Goal: Communication & Community: Answer question/provide support

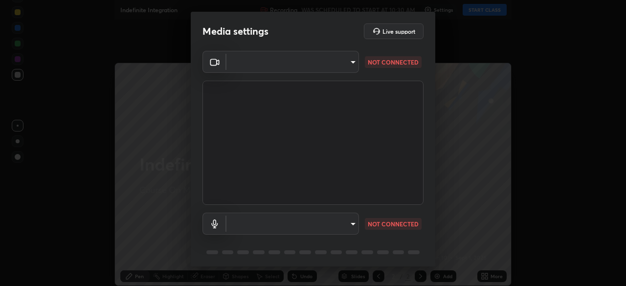
type input "b04d3f4aab0507a607fcb058103082b40897ea5b56942dd6fa8112f95d025699"
type input "communications"
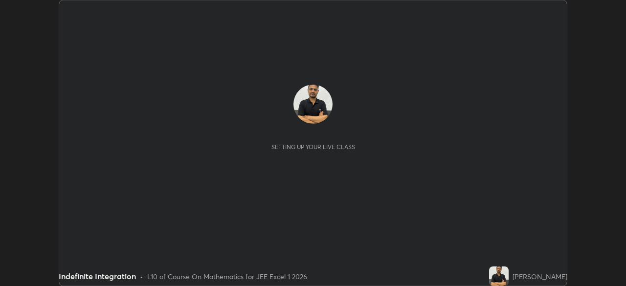
scroll to position [286, 625]
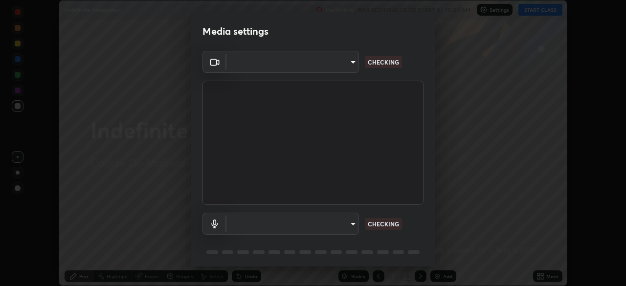
type input "b04d3f4aab0507a607fcb058103082b40897ea5b56942dd6fa8112f95d025699"
click at [354, 226] on body "Erase all Indefinite Integration Recording WAS SCHEDULED TO START AT 10:30 AM S…" at bounding box center [313, 143] width 626 height 286
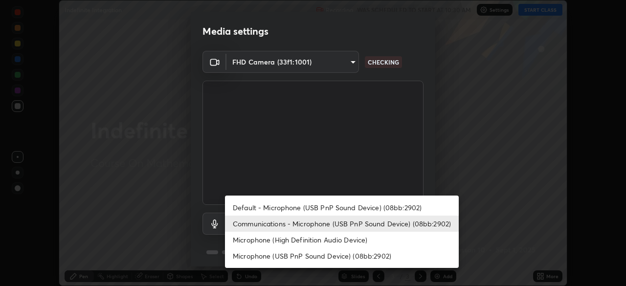
click at [358, 227] on li "Communications - Microphone (USB PnP Sound Device) (08bb:2902)" at bounding box center [342, 224] width 234 height 16
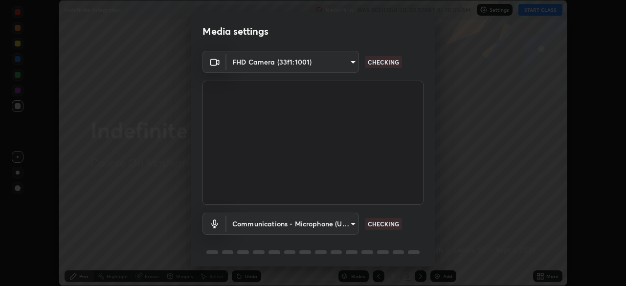
scroll to position [35, 0]
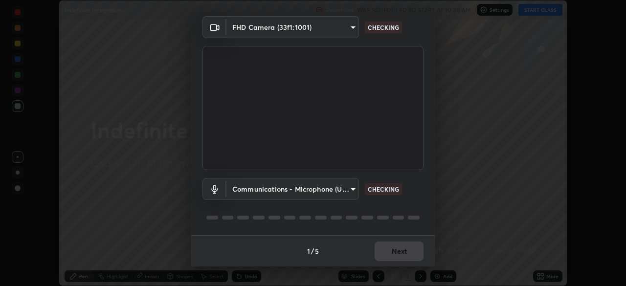
click at [351, 195] on body "Erase all Indefinite Integration Recording WAS SCHEDULED TO START AT 10:30 AM S…" at bounding box center [313, 143] width 626 height 286
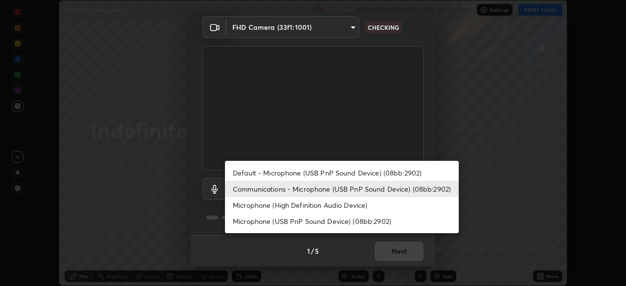
click at [353, 192] on li "Communications - Microphone (USB PnP Sound Device) (08bb:2902)" at bounding box center [342, 189] width 234 height 16
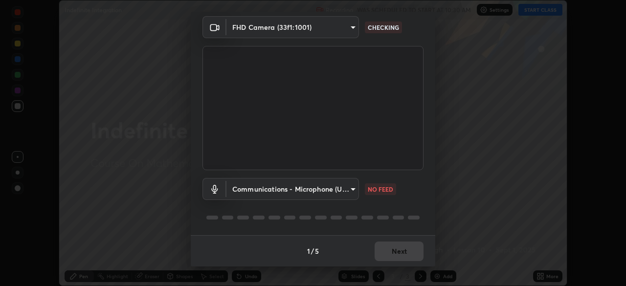
click at [354, 192] on body "Erase all Indefinite Integration Recording WAS SCHEDULED TO START AT 10:30 AM S…" at bounding box center [313, 143] width 626 height 286
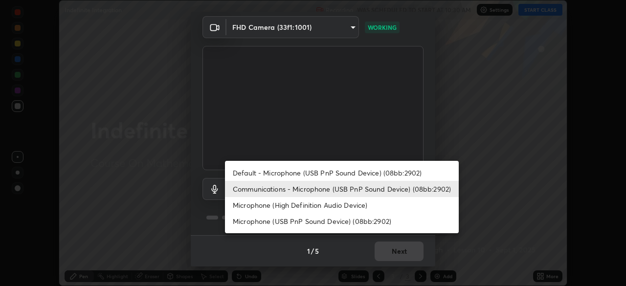
click at [359, 174] on li "Default - Microphone (USB PnP Sound Device) (08bb:2902)" at bounding box center [342, 173] width 234 height 16
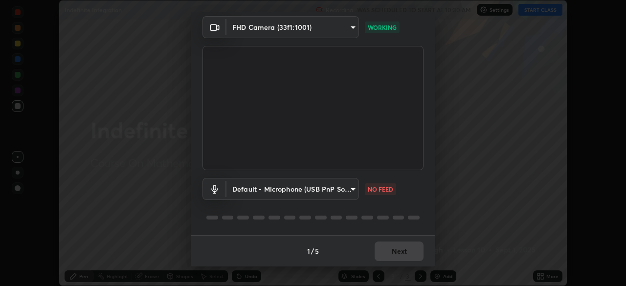
click at [355, 194] on body "Erase all Indefinite Integration Recording WAS SCHEDULED TO START AT 10:30 AM S…" at bounding box center [313, 143] width 626 height 286
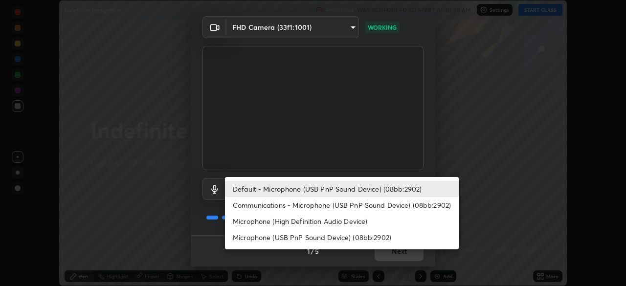
click at [353, 208] on li "Communications - Microphone (USB PnP Sound Device) (08bb:2902)" at bounding box center [342, 205] width 234 height 16
type input "communications"
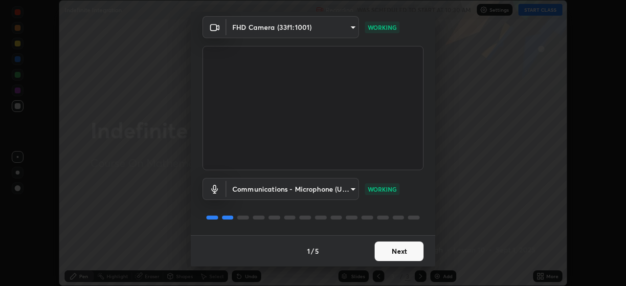
click at [417, 249] on button "Next" at bounding box center [399, 252] width 49 height 20
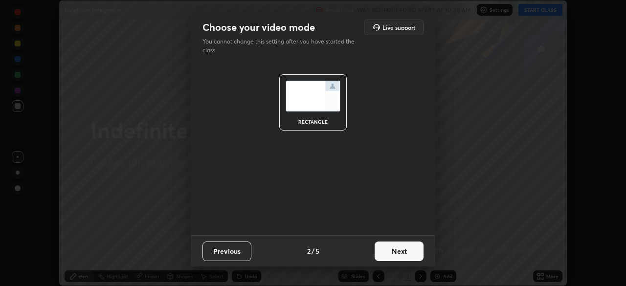
click at [417, 254] on button "Next" at bounding box center [399, 252] width 49 height 20
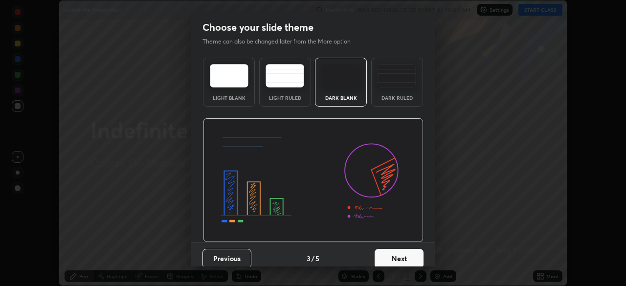
click at [418, 258] on button "Next" at bounding box center [399, 259] width 49 height 20
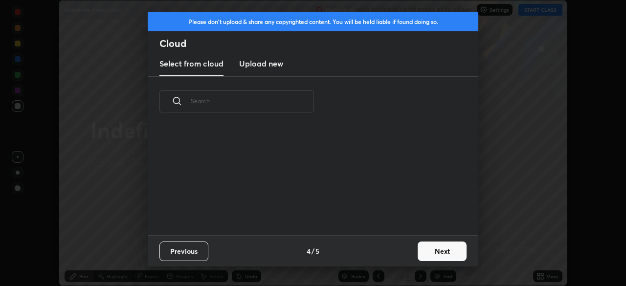
click at [422, 261] on button "Next" at bounding box center [442, 252] width 49 height 20
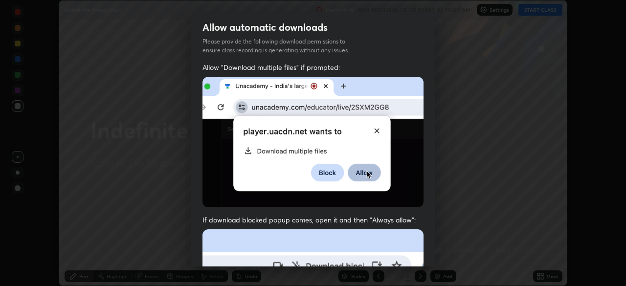
click at [436, 248] on div "Allow automatic downloads Please provide the following download permissions to …" at bounding box center [313, 143] width 626 height 286
click at [207, 165] on img at bounding box center [312, 142] width 221 height 131
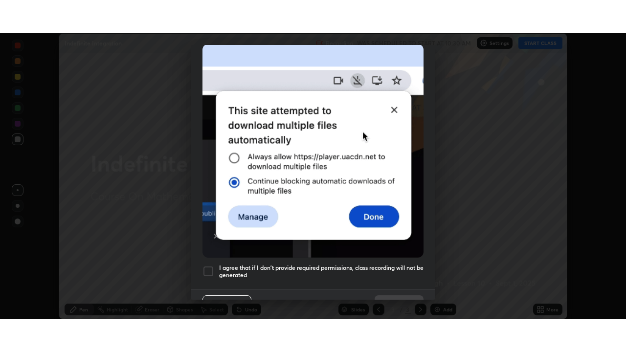
scroll to position [234, 0]
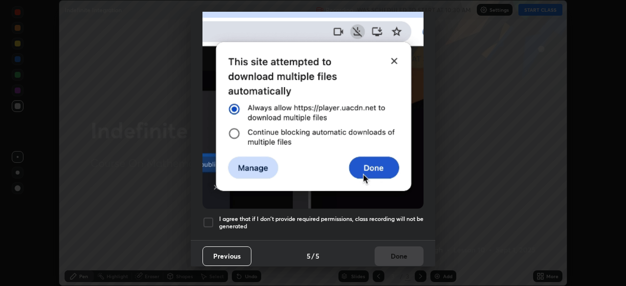
click at [204, 220] on div at bounding box center [208, 223] width 12 height 12
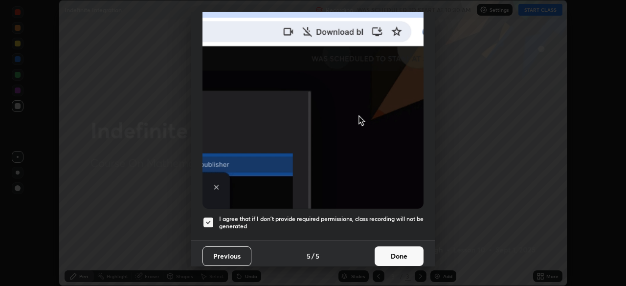
click at [399, 256] on button "Done" at bounding box center [399, 256] width 49 height 20
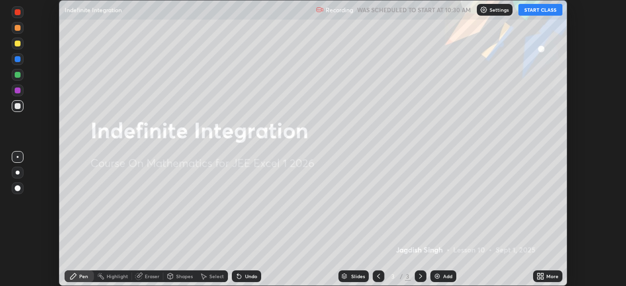
click at [543, 12] on button "START CLASS" at bounding box center [540, 10] width 44 height 12
click at [549, 281] on div "More" at bounding box center [547, 276] width 29 height 12
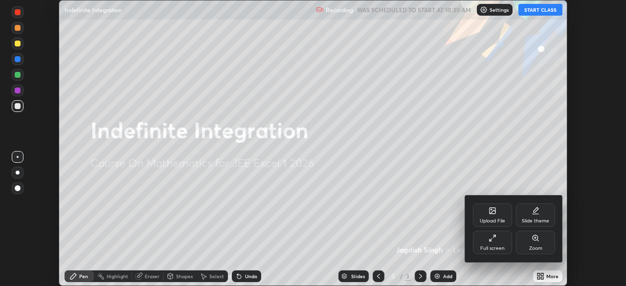
click at [505, 245] on div "Full screen" at bounding box center [492, 242] width 39 height 23
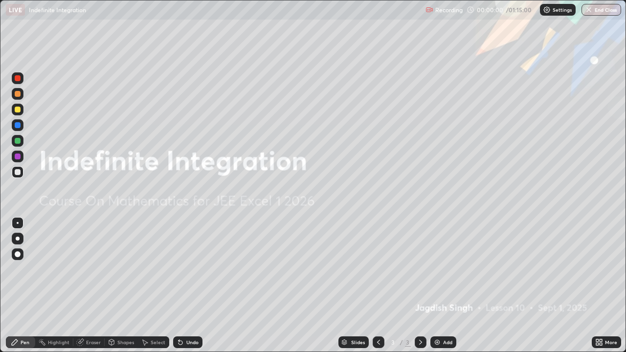
scroll to position [352, 626]
click at [445, 286] on div "Add" at bounding box center [443, 342] width 26 height 12
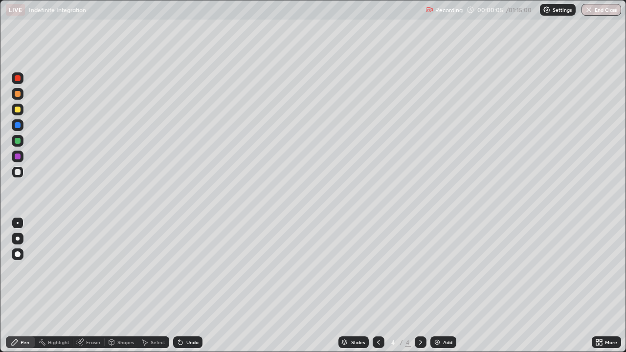
click at [17, 110] on div at bounding box center [18, 110] width 6 height 6
click at [19, 93] on div at bounding box center [18, 94] width 6 height 6
click at [96, 286] on div "Eraser" at bounding box center [88, 342] width 31 height 12
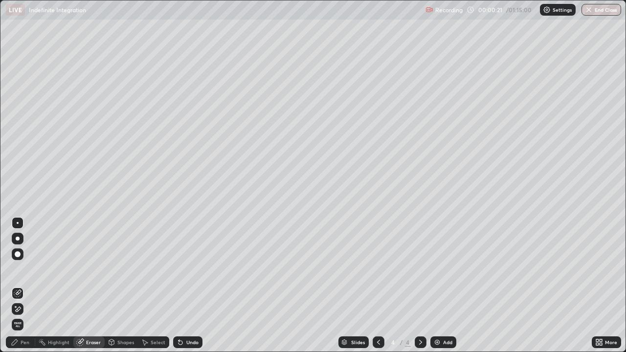
click at [29, 286] on div "Pen" at bounding box center [20, 342] width 29 height 12
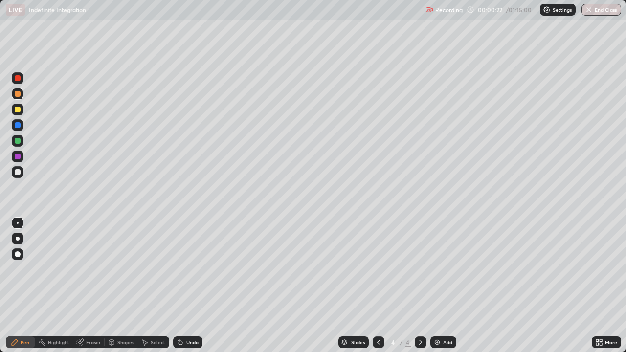
click at [18, 96] on div at bounding box center [18, 94] width 6 height 6
click at [18, 93] on div at bounding box center [18, 94] width 6 height 6
click at [17, 143] on div at bounding box center [18, 141] width 6 height 6
click at [97, 286] on div "Eraser" at bounding box center [93, 342] width 15 height 5
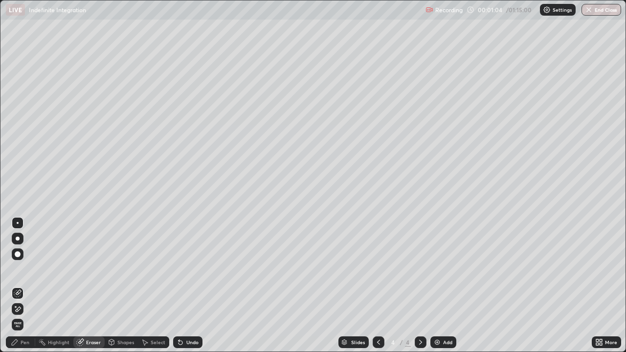
click at [29, 286] on div "Pen" at bounding box center [20, 342] width 29 height 12
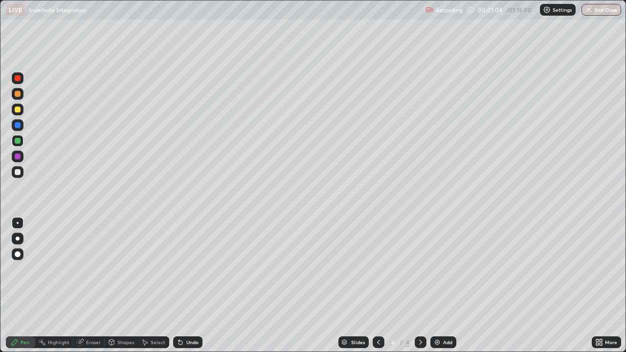
click at [17, 176] on div at bounding box center [18, 172] width 12 height 12
click at [19, 139] on div at bounding box center [18, 141] width 6 height 6
click at [16, 157] on div at bounding box center [18, 157] width 6 height 6
click at [18, 174] on div at bounding box center [18, 172] width 6 height 6
click at [91, 286] on div "Eraser" at bounding box center [88, 342] width 31 height 12
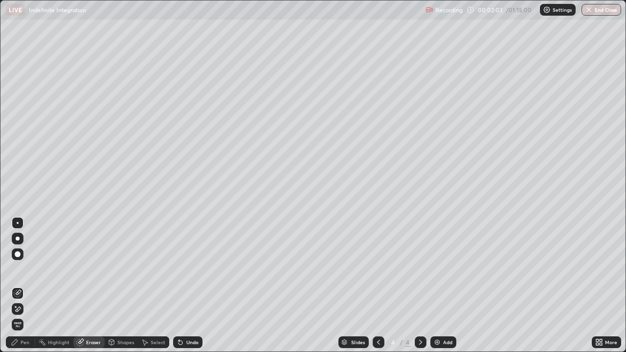
click at [30, 286] on div "Pen" at bounding box center [20, 342] width 29 height 12
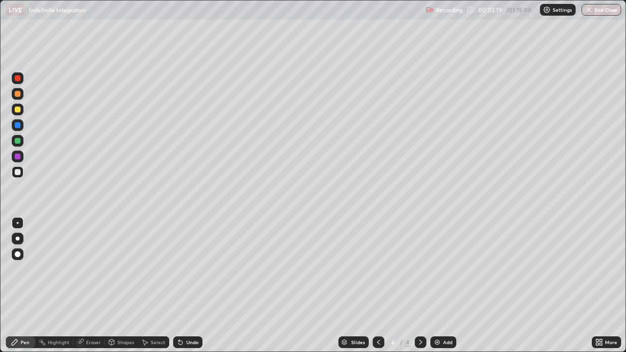
click at [21, 156] on div at bounding box center [18, 157] width 12 height 12
click at [18, 109] on div at bounding box center [18, 110] width 6 height 6
click at [18, 173] on div at bounding box center [18, 172] width 6 height 6
click at [104, 286] on div at bounding box center [104, 342] width 0 height 8
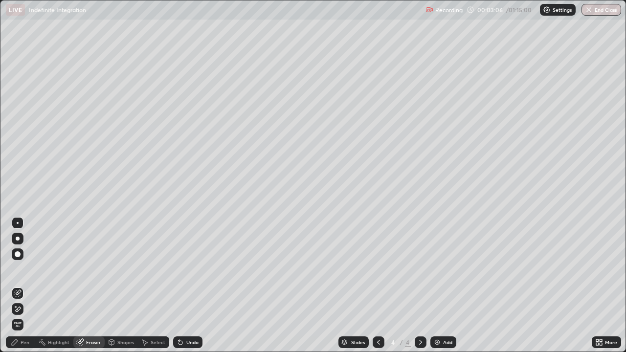
click at [25, 286] on div "Pen" at bounding box center [25, 342] width 9 height 5
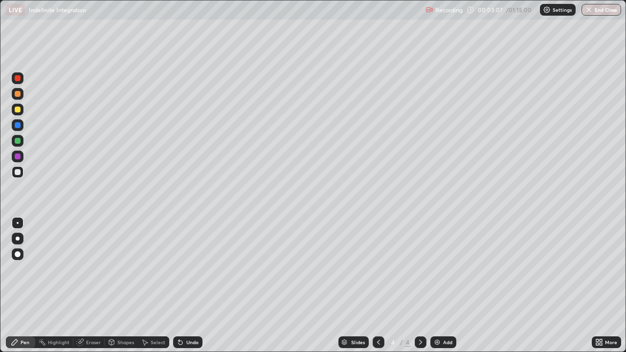
click at [18, 171] on div at bounding box center [18, 172] width 6 height 6
click at [22, 171] on div at bounding box center [18, 172] width 12 height 12
click at [378, 233] on icon at bounding box center [379, 235] width 4 height 4
click at [19, 176] on div at bounding box center [18, 172] width 12 height 12
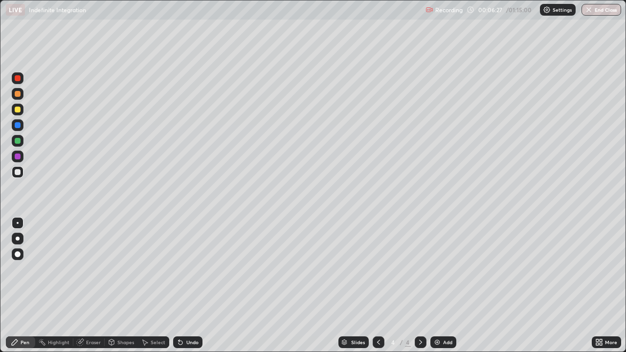
click at [436, 286] on img at bounding box center [437, 342] width 8 height 8
click at [19, 174] on div at bounding box center [18, 172] width 6 height 6
click at [19, 95] on div at bounding box center [18, 94] width 6 height 6
click at [17, 141] on div at bounding box center [18, 141] width 6 height 6
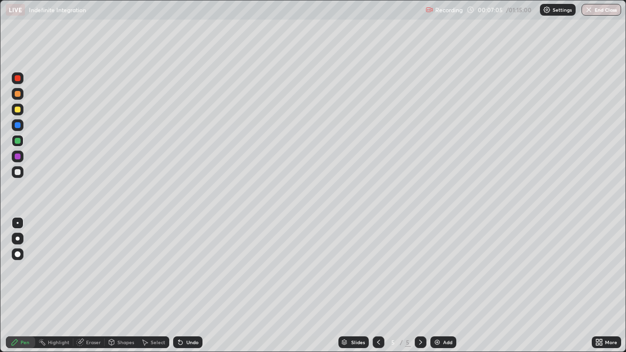
click at [94, 286] on div "Eraser" at bounding box center [88, 342] width 31 height 12
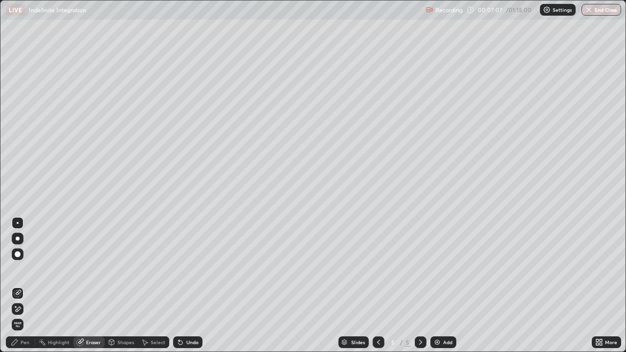
click at [22, 286] on div "Pen" at bounding box center [20, 342] width 29 height 12
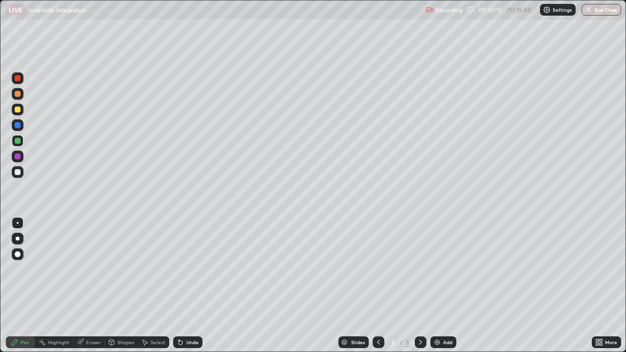
click at [18, 170] on div at bounding box center [18, 172] width 6 height 6
click at [90, 286] on div "Eraser" at bounding box center [88, 342] width 31 height 12
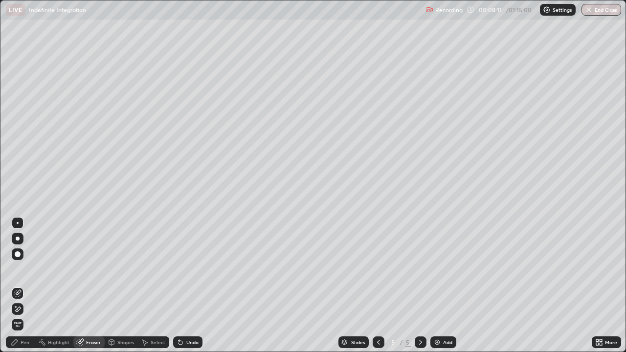
click at [24, 286] on div "Pen" at bounding box center [20, 342] width 29 height 12
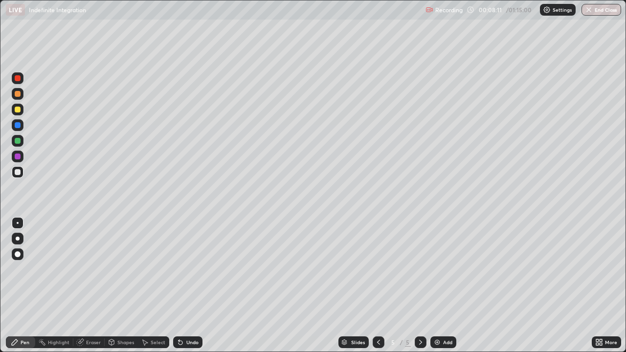
click at [22, 171] on div at bounding box center [18, 172] width 12 height 12
click at [19, 158] on div at bounding box center [18, 157] width 6 height 6
click at [22, 159] on div at bounding box center [18, 157] width 12 height 12
click at [18, 175] on div at bounding box center [18, 172] width 6 height 6
click at [13, 177] on div at bounding box center [18, 172] width 12 height 12
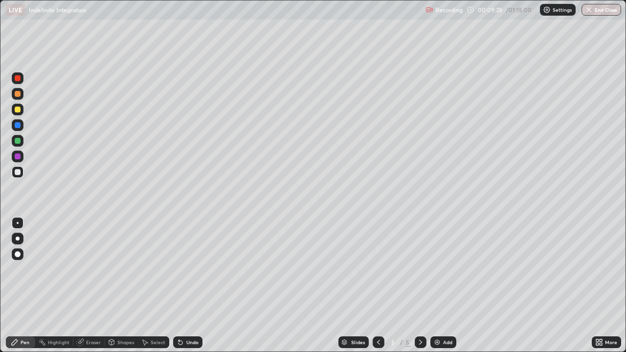
click at [376, 286] on div at bounding box center [379, 342] width 12 height 12
click at [418, 286] on div at bounding box center [421, 342] width 12 height 12
click at [18, 141] on div at bounding box center [18, 141] width 6 height 6
click at [17, 174] on div at bounding box center [18, 172] width 6 height 6
click at [22, 140] on div at bounding box center [18, 141] width 12 height 12
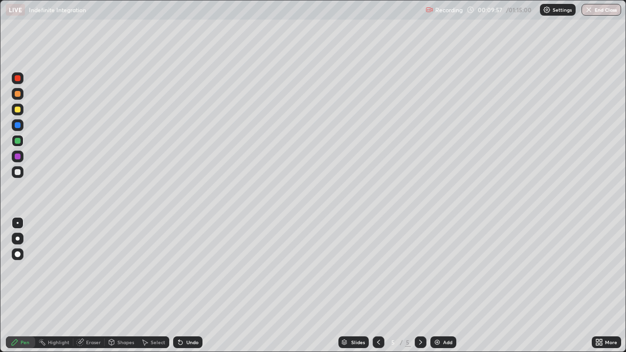
click at [17, 174] on div at bounding box center [18, 172] width 6 height 6
click at [377, 286] on icon at bounding box center [379, 342] width 8 height 8
click at [420, 286] on icon at bounding box center [421, 342] width 8 height 8
click at [438, 286] on img at bounding box center [437, 342] width 8 height 8
click at [18, 173] on div at bounding box center [18, 172] width 6 height 6
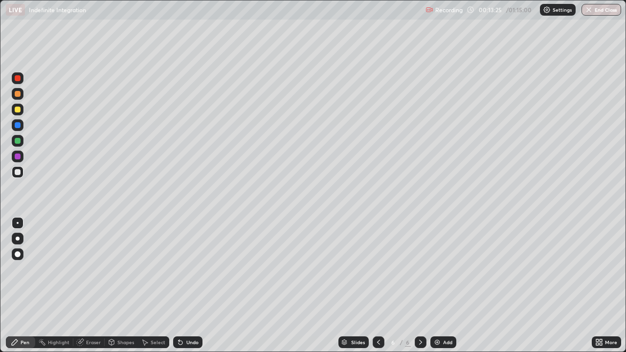
click at [91, 286] on div "Eraser" at bounding box center [88, 342] width 31 height 12
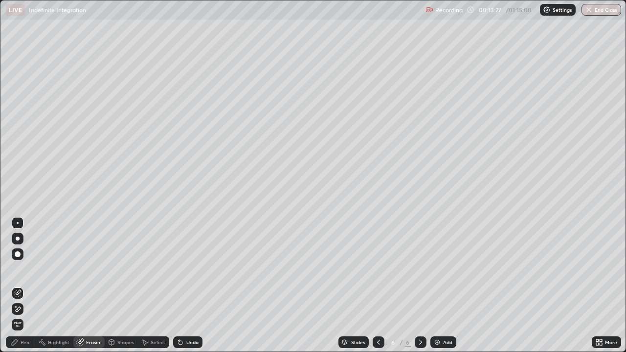
click at [25, 286] on div "Pen" at bounding box center [20, 342] width 29 height 12
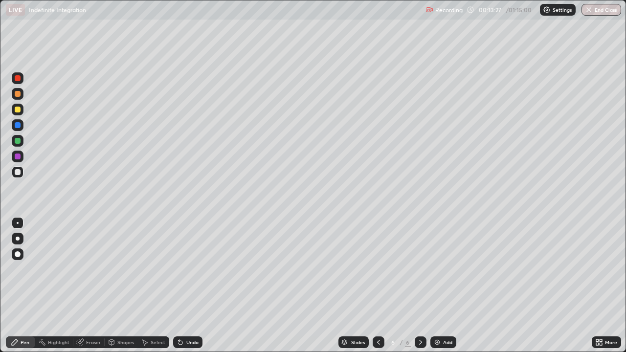
click at [16, 142] on div at bounding box center [18, 141] width 6 height 6
click at [20, 142] on div at bounding box center [18, 141] width 6 height 6
click at [18, 158] on div at bounding box center [18, 157] width 6 height 6
click at [20, 172] on div at bounding box center [18, 172] width 6 height 6
click at [100, 286] on div "Eraser" at bounding box center [93, 342] width 15 height 5
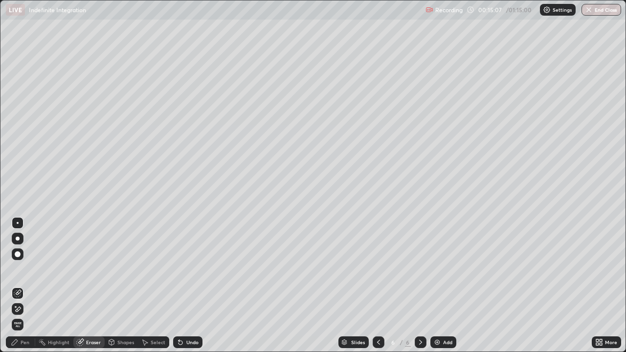
click at [28, 286] on div "Pen" at bounding box center [20, 342] width 29 height 12
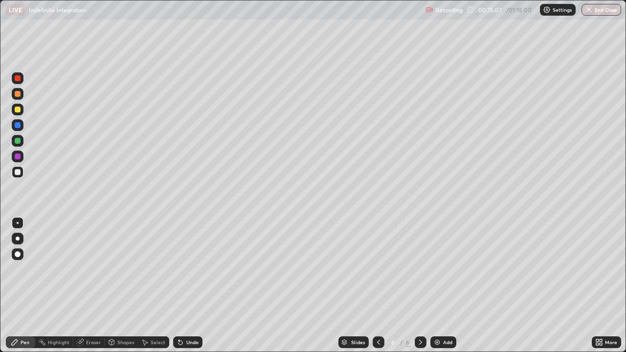
click at [20, 174] on div at bounding box center [18, 172] width 6 height 6
click at [22, 112] on div at bounding box center [18, 110] width 12 height 12
click at [21, 171] on div at bounding box center [18, 172] width 12 height 12
click at [21, 109] on div at bounding box center [18, 110] width 12 height 12
click at [21, 126] on div at bounding box center [18, 125] width 12 height 12
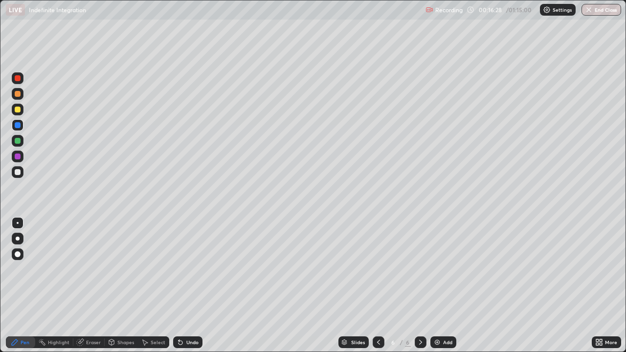
click at [21, 171] on div at bounding box center [18, 172] width 12 height 12
click at [436, 286] on div "Add" at bounding box center [443, 342] width 26 height 12
click at [18, 171] on div at bounding box center [18, 172] width 6 height 6
click at [20, 178] on div at bounding box center [18, 172] width 12 height 12
click at [16, 139] on div at bounding box center [18, 141] width 6 height 6
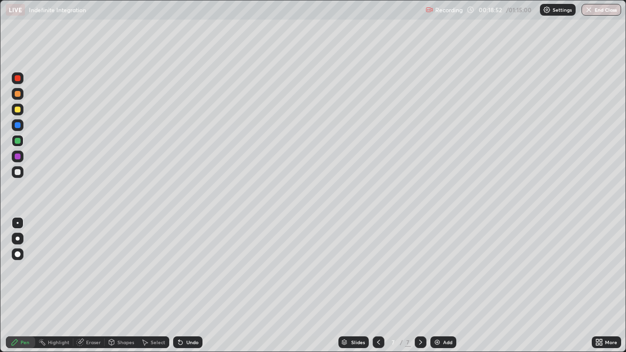
click at [18, 142] on div at bounding box center [18, 141] width 6 height 6
click at [17, 139] on div at bounding box center [18, 141] width 6 height 6
click at [17, 157] on div at bounding box center [18, 157] width 6 height 6
click at [17, 145] on div at bounding box center [18, 141] width 12 height 12
click at [18, 158] on div at bounding box center [18, 157] width 6 height 6
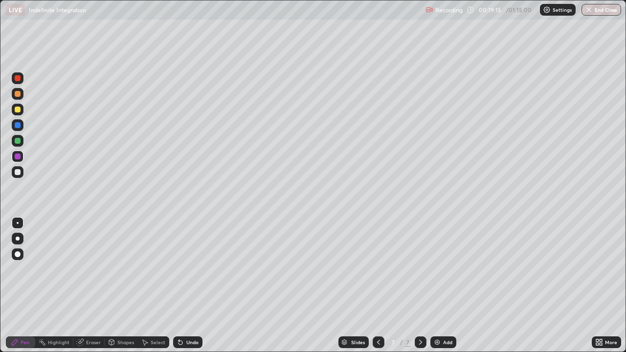
click at [18, 172] on div at bounding box center [18, 172] width 6 height 6
click at [433, 286] on img at bounding box center [437, 342] width 8 height 8
click at [18, 175] on div at bounding box center [18, 172] width 6 height 6
click at [16, 173] on div at bounding box center [18, 172] width 6 height 6
click at [20, 171] on div at bounding box center [18, 172] width 6 height 6
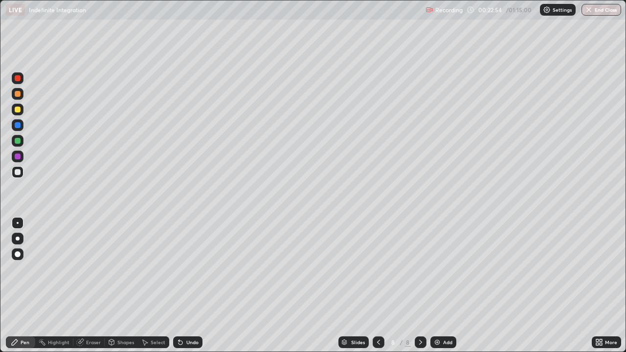
click at [18, 173] on div at bounding box center [18, 172] width 6 height 6
click at [17, 171] on div at bounding box center [18, 172] width 6 height 6
click at [21, 110] on div at bounding box center [18, 110] width 12 height 12
click at [93, 286] on div "Eraser" at bounding box center [93, 342] width 15 height 5
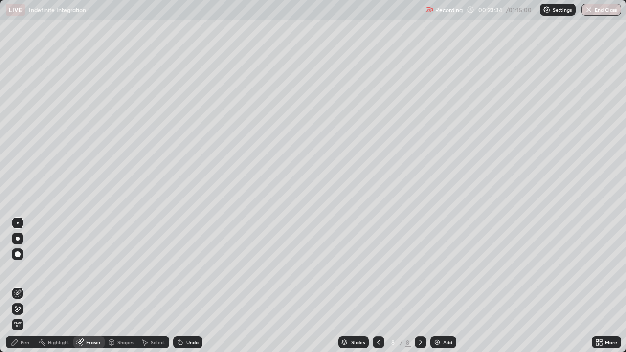
click at [26, 286] on div "Pen" at bounding box center [20, 342] width 29 height 12
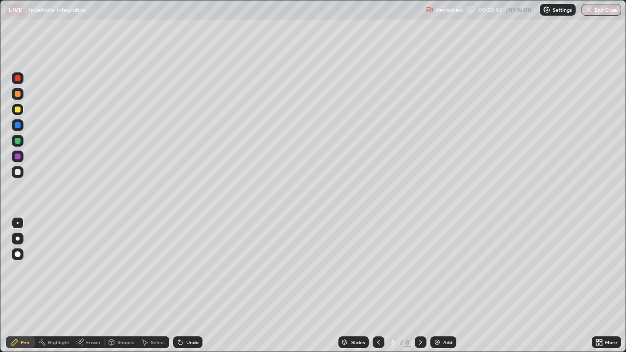
click at [21, 171] on div at bounding box center [18, 172] width 12 height 12
click at [17, 174] on div at bounding box center [18, 172] width 6 height 6
click at [18, 173] on div at bounding box center [18, 172] width 6 height 6
click at [96, 286] on div "Eraser" at bounding box center [93, 342] width 15 height 5
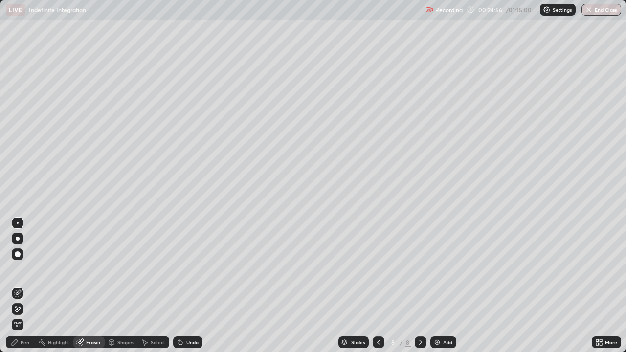
click at [120, 286] on div "Shapes" at bounding box center [121, 342] width 33 height 12
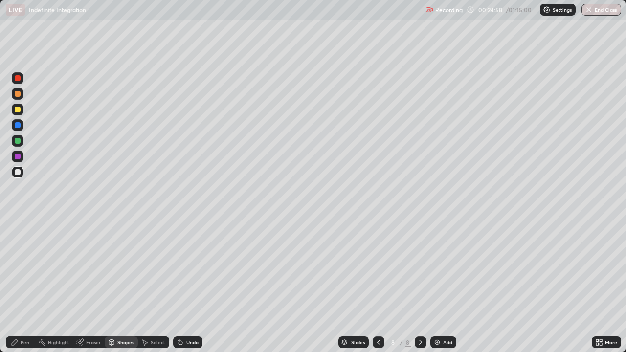
click at [95, 286] on div "Eraser" at bounding box center [93, 342] width 15 height 5
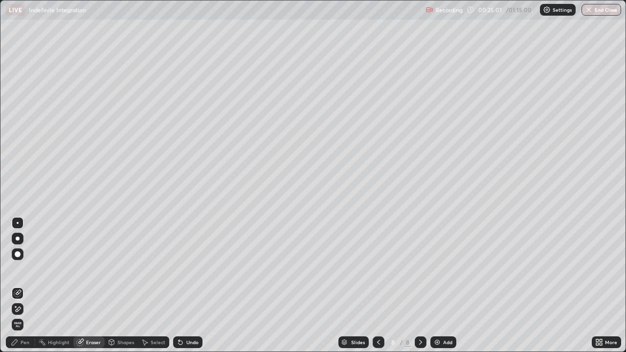
click at [24, 286] on div "Pen" at bounding box center [25, 342] width 9 height 5
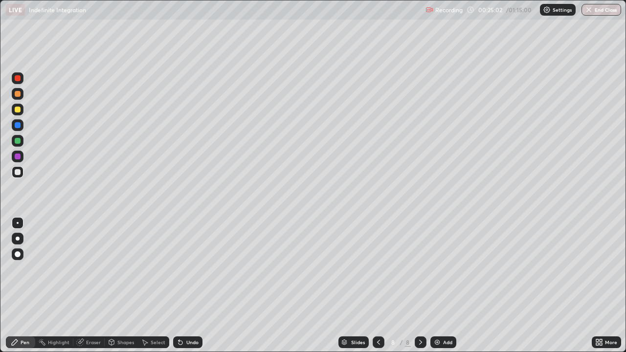
click at [20, 141] on div at bounding box center [18, 141] width 6 height 6
click at [18, 173] on div at bounding box center [18, 172] width 6 height 6
click at [98, 286] on div "Eraser" at bounding box center [88, 342] width 31 height 12
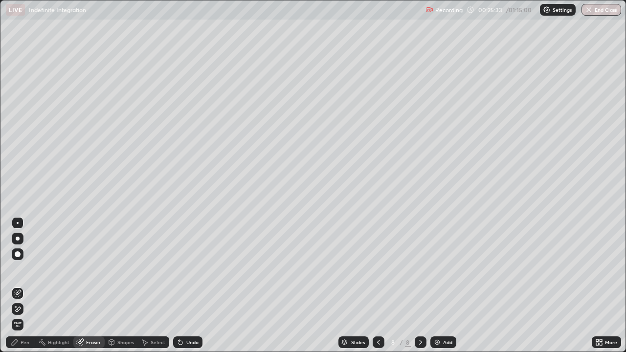
click at [28, 286] on div "Pen" at bounding box center [25, 342] width 9 height 5
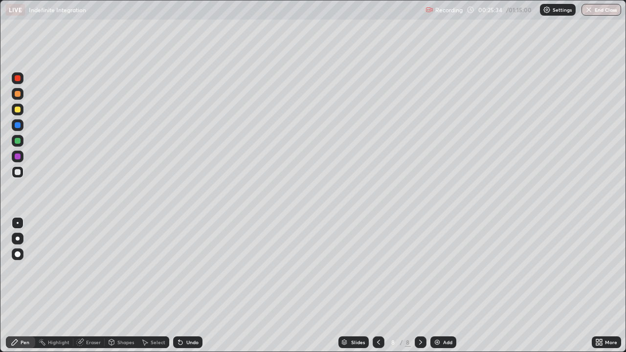
click at [18, 173] on div at bounding box center [18, 172] width 6 height 6
click at [22, 110] on div at bounding box center [18, 110] width 12 height 12
click at [21, 168] on div at bounding box center [18, 172] width 12 height 12
click at [431, 286] on div "Add" at bounding box center [443, 342] width 26 height 12
click at [17, 173] on div at bounding box center [18, 172] width 6 height 6
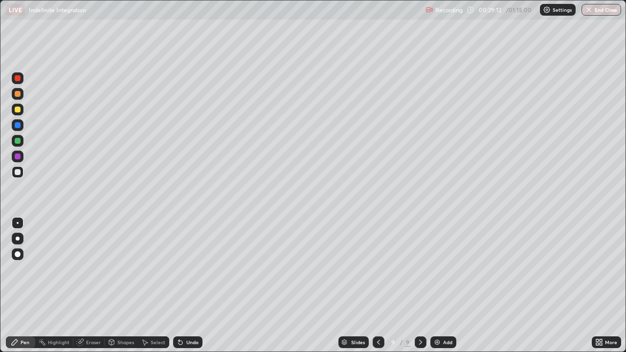
click at [19, 171] on div at bounding box center [18, 172] width 6 height 6
click at [19, 111] on div at bounding box center [18, 110] width 6 height 6
click at [18, 126] on div at bounding box center [18, 125] width 6 height 6
click at [17, 174] on div at bounding box center [18, 172] width 6 height 6
click at [17, 155] on div at bounding box center [18, 157] width 6 height 6
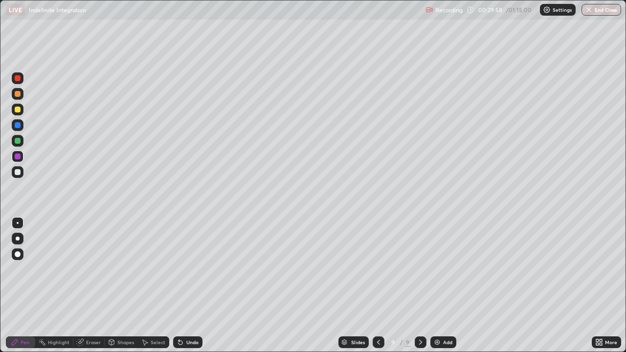
click at [16, 140] on div at bounding box center [18, 141] width 6 height 6
click at [0, 180] on div "Setting up your live class" at bounding box center [313, 176] width 626 height 352
click at [15, 172] on div at bounding box center [18, 172] width 6 height 6
click at [17, 171] on div at bounding box center [18, 172] width 6 height 6
click at [20, 128] on div at bounding box center [18, 125] width 12 height 12
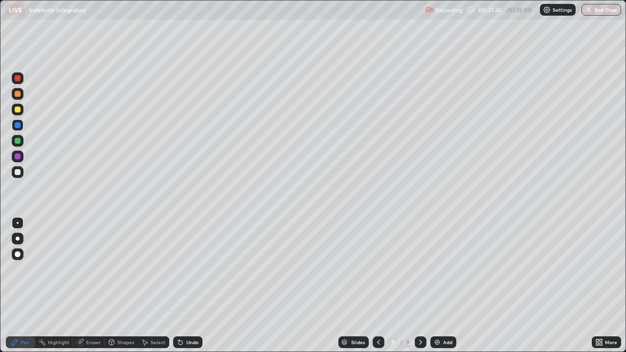
click at [22, 141] on div at bounding box center [18, 141] width 12 height 12
click at [18, 125] on div at bounding box center [18, 125] width 6 height 6
click at [22, 175] on div at bounding box center [18, 172] width 12 height 12
click at [21, 95] on div at bounding box center [18, 94] width 12 height 12
click at [96, 286] on div "Eraser" at bounding box center [93, 342] width 15 height 5
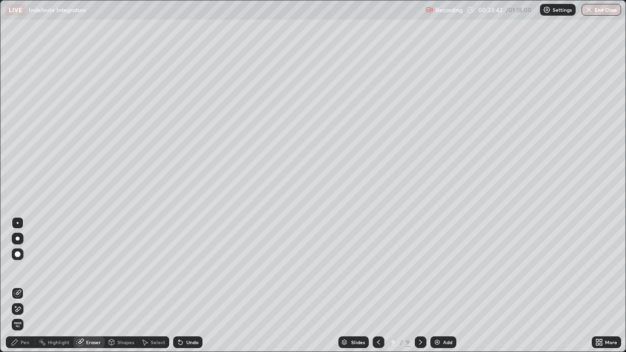
click at [27, 286] on div "Pen" at bounding box center [20, 342] width 29 height 12
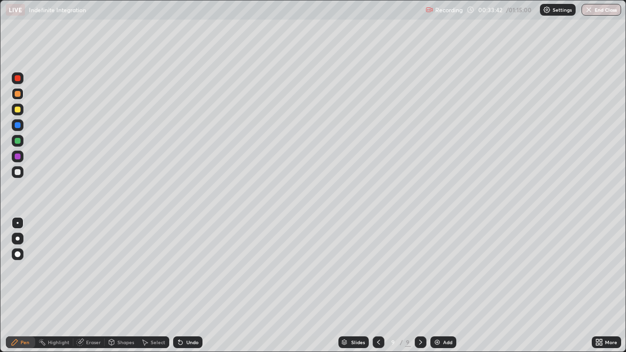
click at [20, 110] on div at bounding box center [18, 110] width 6 height 6
click at [89, 286] on div "Eraser" at bounding box center [88, 342] width 31 height 12
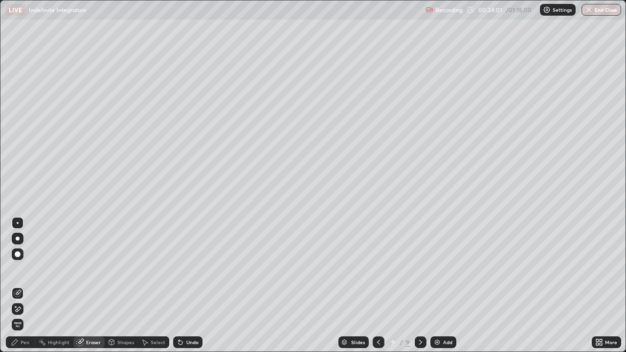
click at [22, 286] on div "Pen" at bounding box center [20, 342] width 29 height 12
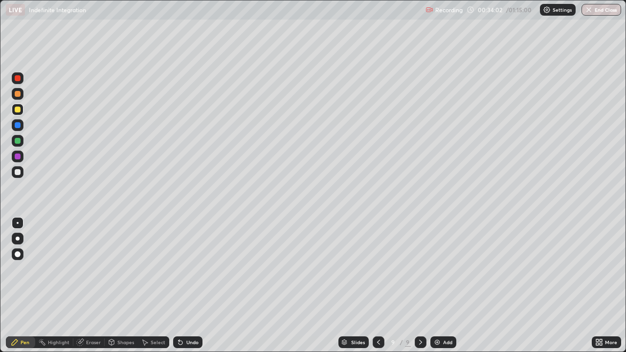
click at [18, 110] on div at bounding box center [18, 110] width 6 height 6
click at [18, 173] on div at bounding box center [18, 172] width 6 height 6
click at [18, 94] on div at bounding box center [18, 94] width 6 height 6
click at [96, 286] on div "Eraser" at bounding box center [88, 342] width 31 height 12
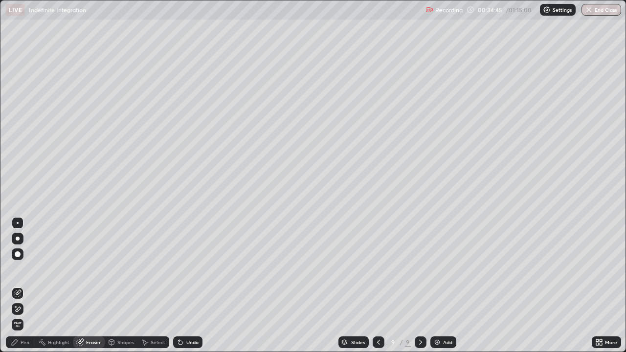
click at [29, 286] on div "Pen" at bounding box center [25, 342] width 9 height 5
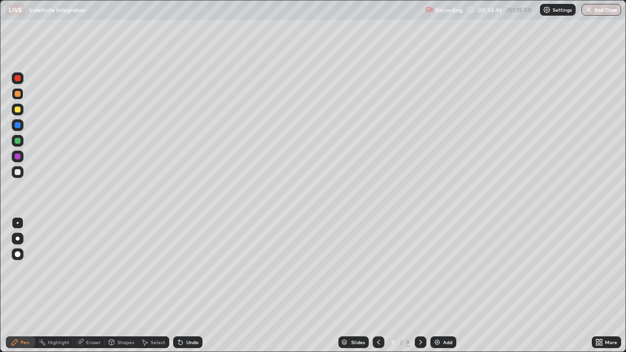
click at [23, 96] on div at bounding box center [18, 94] width 12 height 12
click at [97, 286] on div "Eraser" at bounding box center [93, 342] width 15 height 5
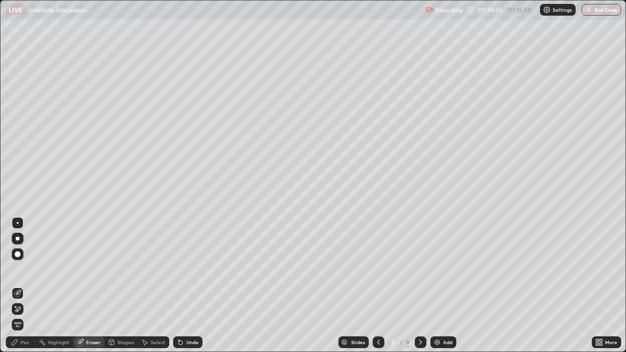
click at [22, 286] on div "Pen" at bounding box center [25, 342] width 9 height 5
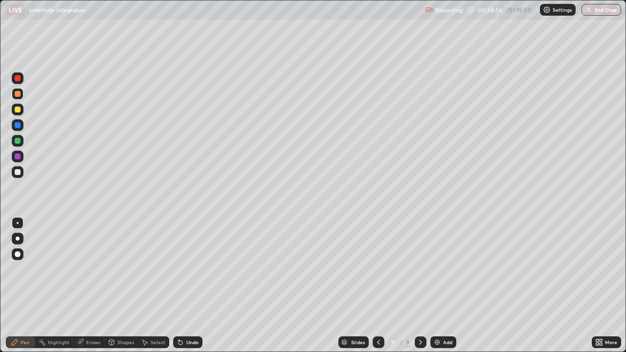
click at [17, 127] on div at bounding box center [18, 125] width 6 height 6
click at [22, 111] on div at bounding box center [18, 110] width 12 height 12
click at [20, 174] on div at bounding box center [18, 172] width 6 height 6
click at [434, 286] on img at bounding box center [437, 342] width 8 height 8
click at [18, 173] on div at bounding box center [18, 172] width 6 height 6
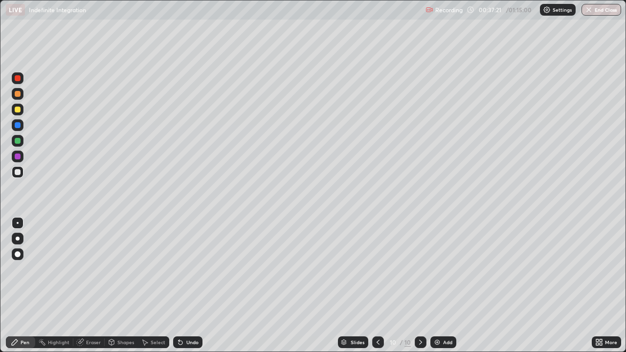
click at [18, 156] on div at bounding box center [18, 157] width 6 height 6
click at [19, 174] on div at bounding box center [18, 172] width 6 height 6
click at [247, 95] on icon at bounding box center [247, 94] width 1 height 1
click at [16, 98] on div at bounding box center [18, 94] width 12 height 12
click at [375, 286] on div at bounding box center [378, 343] width 12 height 20
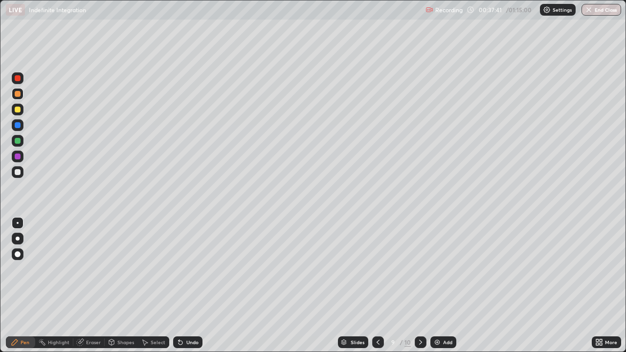
click at [420, 286] on icon at bounding box center [421, 342] width 8 height 8
click at [376, 286] on icon at bounding box center [378, 342] width 8 height 8
click at [420, 286] on icon at bounding box center [421, 342] width 8 height 8
click at [98, 286] on div "Eraser" at bounding box center [88, 342] width 31 height 12
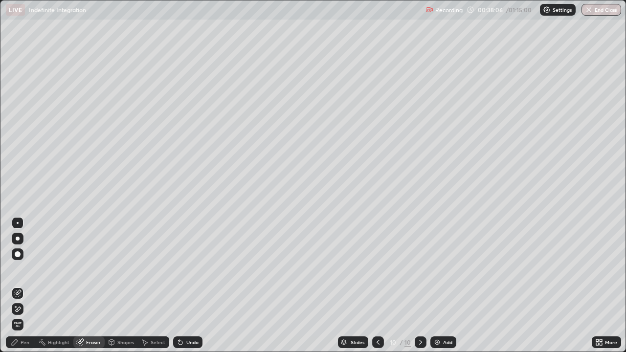
click at [27, 286] on div "Pen" at bounding box center [25, 342] width 9 height 5
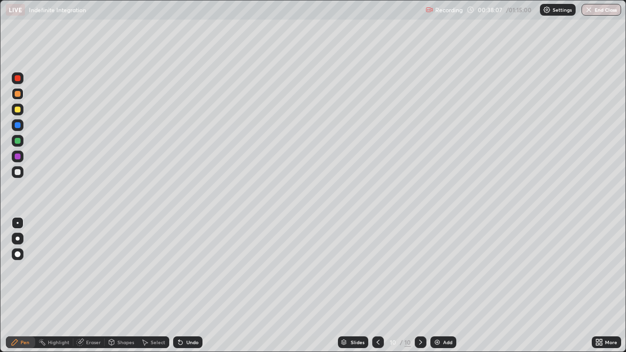
click at [20, 110] on div at bounding box center [18, 110] width 6 height 6
click at [21, 141] on div at bounding box center [18, 141] width 12 height 12
click at [18, 173] on div at bounding box center [18, 172] width 6 height 6
click at [19, 142] on div at bounding box center [18, 141] width 6 height 6
click at [18, 109] on div at bounding box center [18, 110] width 6 height 6
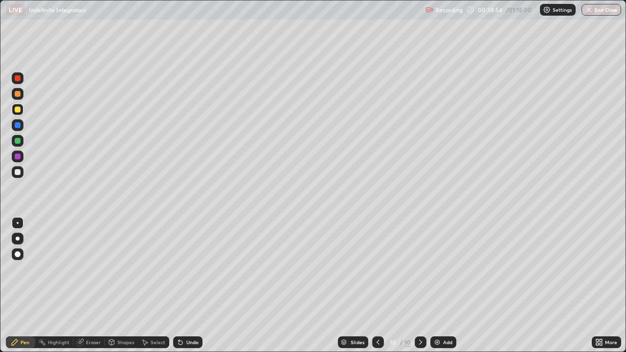
click at [18, 173] on div at bounding box center [18, 172] width 6 height 6
click at [19, 140] on div at bounding box center [18, 141] width 6 height 6
click at [19, 107] on div at bounding box center [18, 110] width 6 height 6
click at [18, 172] on div at bounding box center [18, 172] width 6 height 6
click at [99, 286] on div "Eraser" at bounding box center [93, 342] width 15 height 5
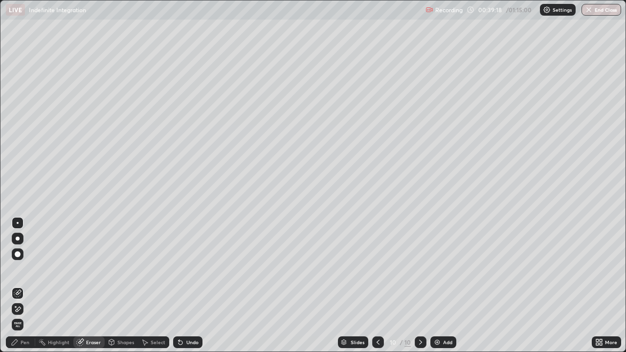
click at [30, 286] on div "Pen" at bounding box center [20, 342] width 29 height 12
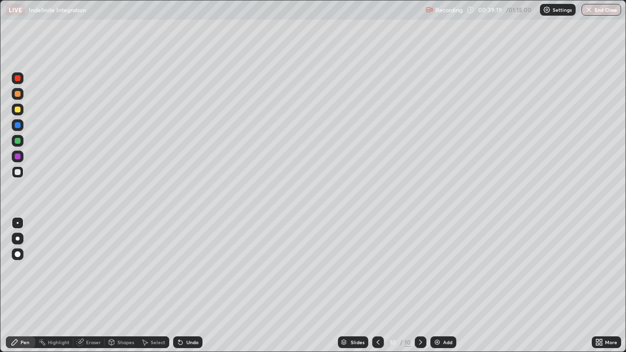
click at [19, 174] on div at bounding box center [18, 172] width 6 height 6
click at [20, 111] on div at bounding box center [18, 110] width 6 height 6
click at [22, 141] on div at bounding box center [18, 141] width 12 height 12
click at [438, 286] on div "Add" at bounding box center [443, 342] width 26 height 12
click at [19, 171] on div at bounding box center [18, 172] width 6 height 6
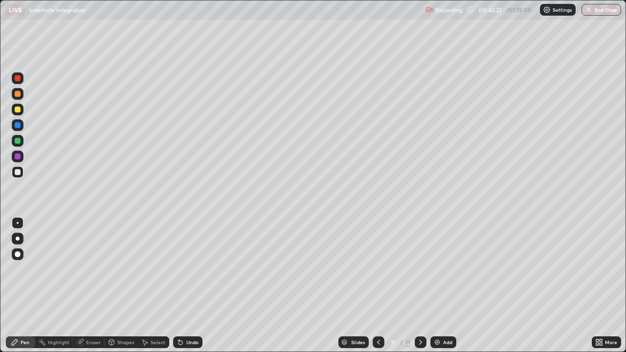
click at [376, 286] on div at bounding box center [379, 343] width 12 height 20
click at [420, 286] on icon at bounding box center [421, 342] width 8 height 8
click at [19, 110] on div at bounding box center [18, 110] width 6 height 6
click at [17, 172] on div at bounding box center [18, 172] width 6 height 6
click at [84, 286] on div "Eraser" at bounding box center [88, 342] width 31 height 12
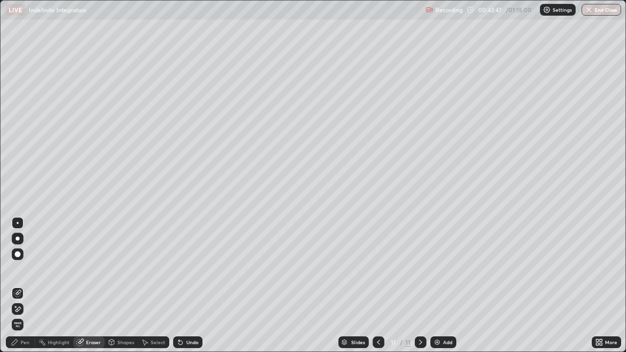
click at [27, 286] on div "Pen" at bounding box center [20, 342] width 29 height 12
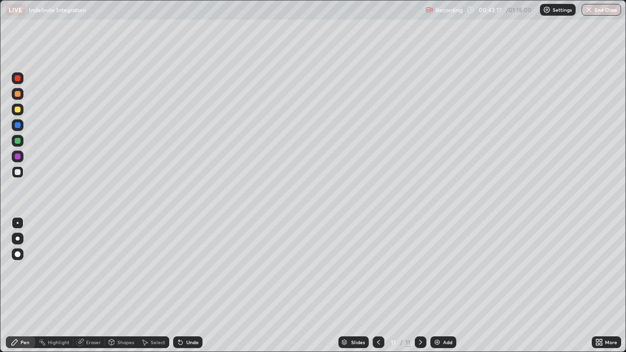
click at [21, 176] on div at bounding box center [18, 172] width 12 height 12
click at [21, 110] on div at bounding box center [18, 110] width 12 height 12
click at [18, 141] on div at bounding box center [18, 141] width 6 height 6
click at [21, 178] on div at bounding box center [18, 172] width 12 height 12
click at [353, 286] on div "Slides" at bounding box center [358, 342] width 14 height 5
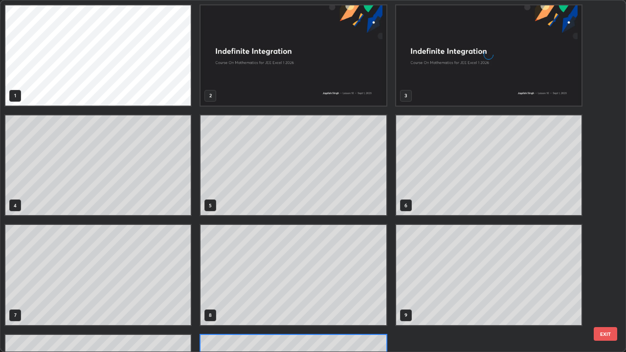
scroll to position [348, 620]
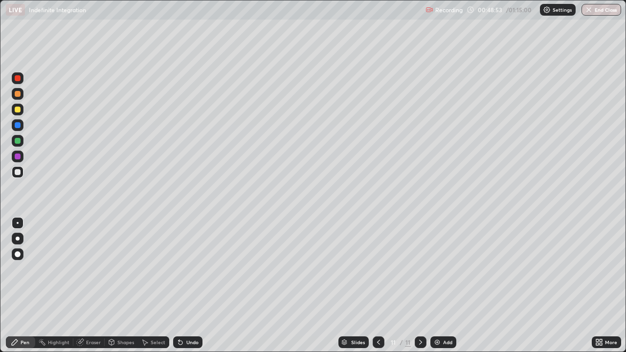
click at [443, 286] on div "Add" at bounding box center [447, 342] width 9 height 5
click at [19, 174] on div at bounding box center [18, 172] width 6 height 6
click at [20, 110] on div at bounding box center [18, 110] width 6 height 6
click at [17, 172] on div at bounding box center [18, 172] width 6 height 6
click at [17, 157] on div at bounding box center [18, 157] width 6 height 6
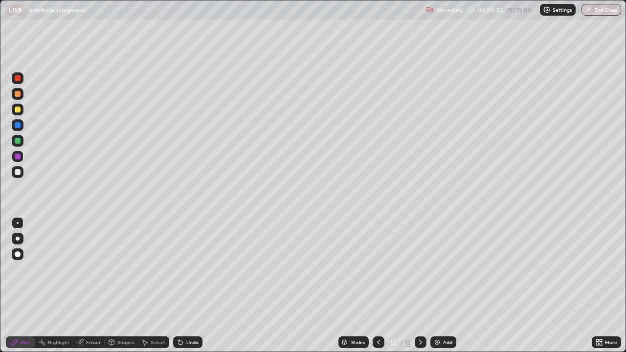
click at [19, 124] on div at bounding box center [18, 125] width 6 height 6
click at [19, 112] on div at bounding box center [18, 110] width 6 height 6
click at [448, 286] on div "Add" at bounding box center [443, 342] width 26 height 12
click at [18, 173] on div at bounding box center [18, 172] width 6 height 6
click at [19, 112] on div at bounding box center [18, 110] width 6 height 6
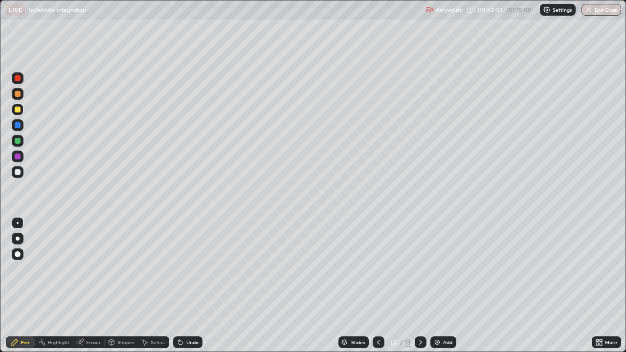
click at [84, 286] on icon at bounding box center [80, 342] width 8 height 8
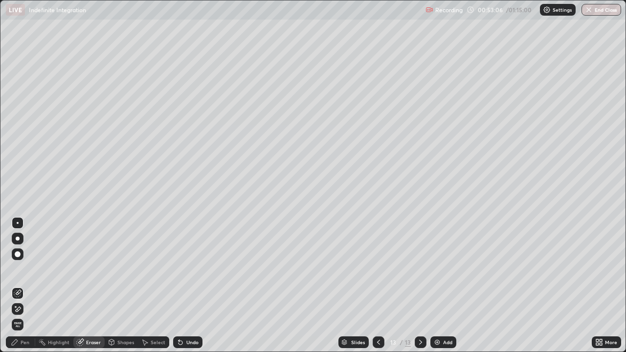
click at [30, 286] on div "Pen" at bounding box center [20, 342] width 29 height 12
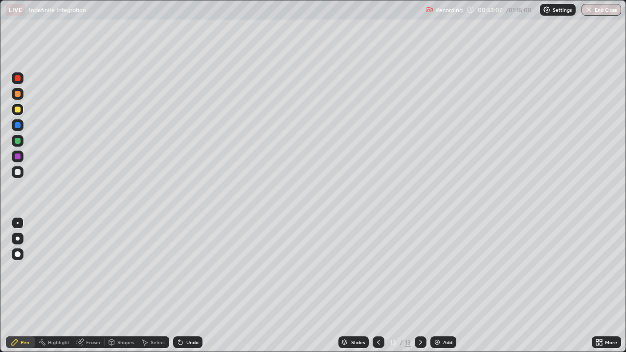
click at [19, 110] on div at bounding box center [18, 110] width 6 height 6
click at [18, 95] on div at bounding box center [18, 94] width 6 height 6
click at [19, 173] on div at bounding box center [18, 172] width 6 height 6
click at [18, 98] on div at bounding box center [18, 94] width 12 height 12
click at [18, 173] on div at bounding box center [18, 172] width 6 height 6
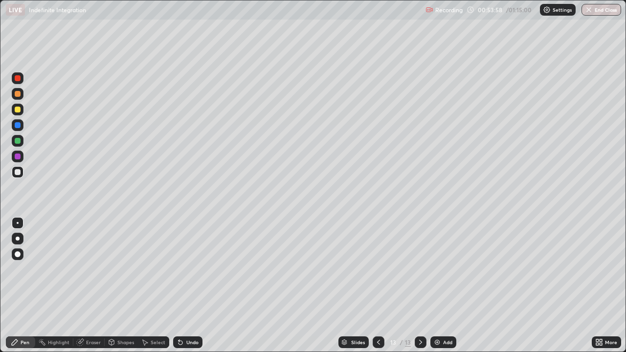
click at [18, 111] on div at bounding box center [18, 110] width 6 height 6
click at [18, 173] on div at bounding box center [18, 172] width 6 height 6
click at [19, 176] on div at bounding box center [18, 172] width 12 height 12
click at [94, 286] on div "Eraser" at bounding box center [88, 342] width 31 height 12
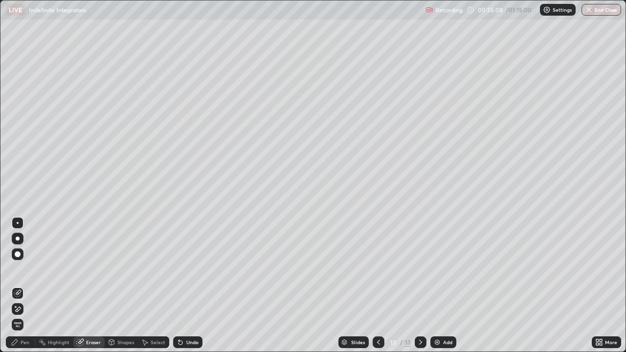
click at [28, 286] on div "Pen" at bounding box center [20, 342] width 29 height 12
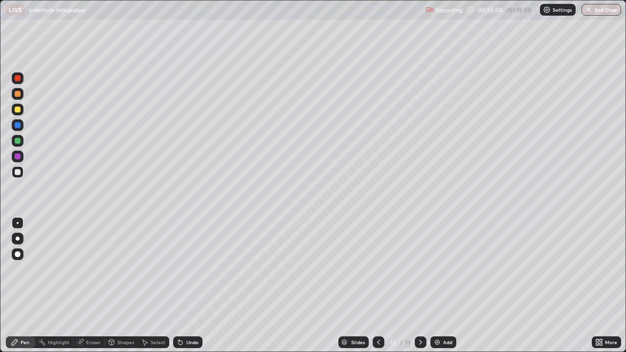
click at [21, 173] on div at bounding box center [18, 172] width 12 height 12
click at [21, 142] on div at bounding box center [18, 141] width 12 height 12
click at [22, 174] on div at bounding box center [18, 172] width 12 height 12
click at [94, 286] on div "Eraser" at bounding box center [93, 342] width 15 height 5
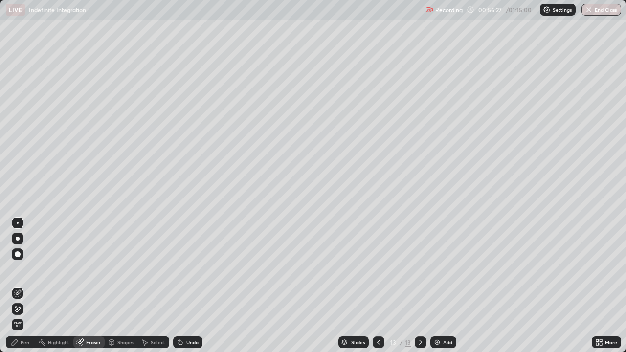
click at [27, 286] on div "Pen" at bounding box center [25, 342] width 9 height 5
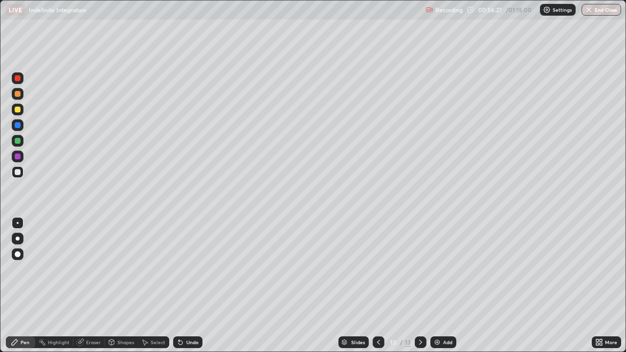
click at [22, 174] on div at bounding box center [18, 172] width 12 height 12
click at [436, 286] on div "Add" at bounding box center [443, 342] width 26 height 12
click at [17, 173] on div at bounding box center [18, 172] width 6 height 6
click at [18, 111] on div at bounding box center [18, 110] width 6 height 6
click at [19, 125] on div at bounding box center [18, 125] width 6 height 6
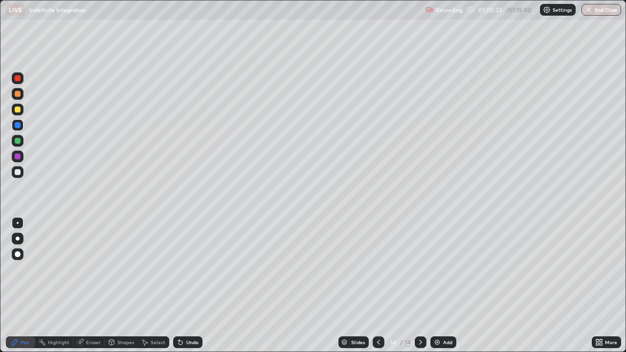
click at [18, 171] on div at bounding box center [18, 172] width 6 height 6
click at [18, 173] on div at bounding box center [18, 172] width 6 height 6
click at [19, 173] on div at bounding box center [18, 172] width 6 height 6
click at [18, 177] on div at bounding box center [18, 172] width 12 height 12
click at [17, 174] on div at bounding box center [18, 172] width 6 height 6
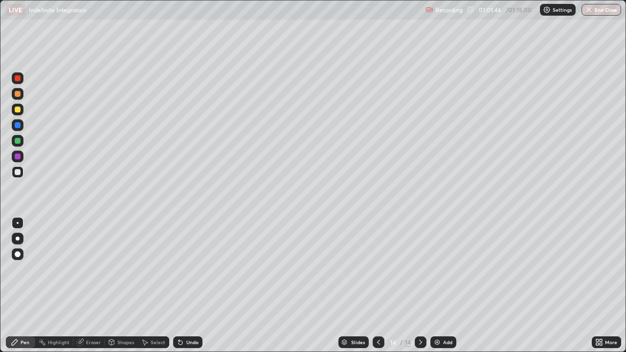
click at [19, 171] on div at bounding box center [18, 172] width 6 height 6
click at [17, 95] on div at bounding box center [18, 94] width 6 height 6
click at [17, 171] on div at bounding box center [18, 172] width 6 height 6
click at [83, 286] on icon at bounding box center [80, 342] width 8 height 8
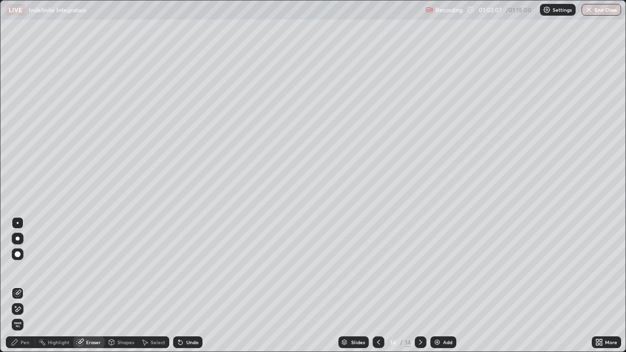
click at [27, 286] on div "Pen" at bounding box center [25, 342] width 9 height 5
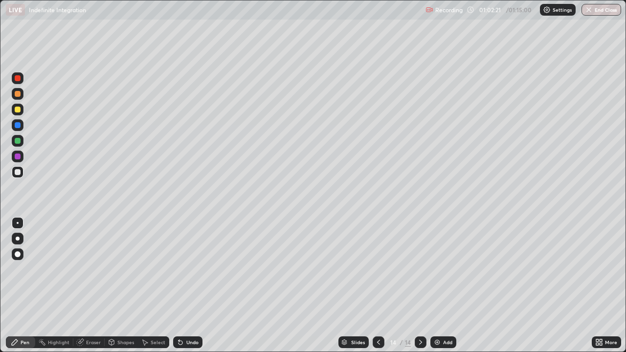
click at [16, 171] on div at bounding box center [18, 172] width 6 height 6
click at [16, 139] on div at bounding box center [18, 141] width 6 height 6
click at [92, 286] on div "Eraser" at bounding box center [93, 342] width 15 height 5
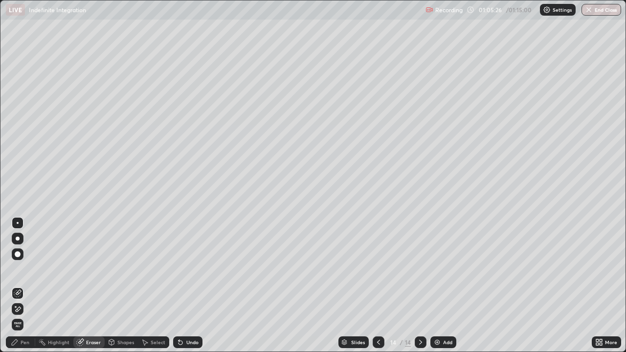
click at [28, 286] on div "Pen" at bounding box center [20, 342] width 29 height 12
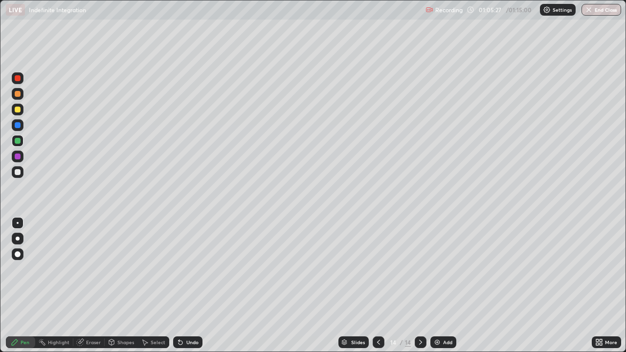
click at [18, 109] on div at bounding box center [18, 110] width 6 height 6
click at [440, 286] on img at bounding box center [437, 342] width 8 height 8
click at [20, 172] on div at bounding box center [18, 172] width 6 height 6
click at [17, 111] on div at bounding box center [18, 110] width 6 height 6
click at [18, 173] on div at bounding box center [18, 172] width 6 height 6
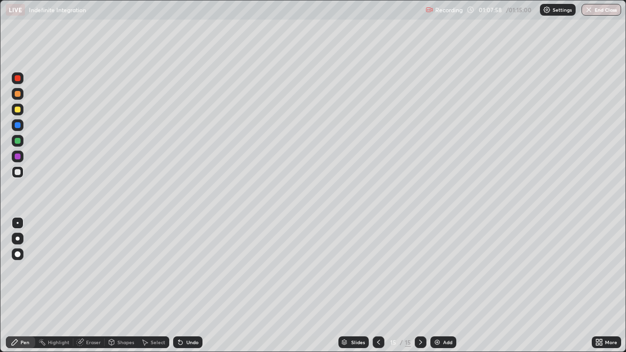
click at [16, 172] on div at bounding box center [18, 172] width 6 height 6
click at [17, 172] on div at bounding box center [18, 172] width 6 height 6
click at [17, 173] on div at bounding box center [18, 172] width 6 height 6
click at [21, 174] on div at bounding box center [18, 172] width 12 height 12
click at [22, 111] on div at bounding box center [18, 110] width 12 height 12
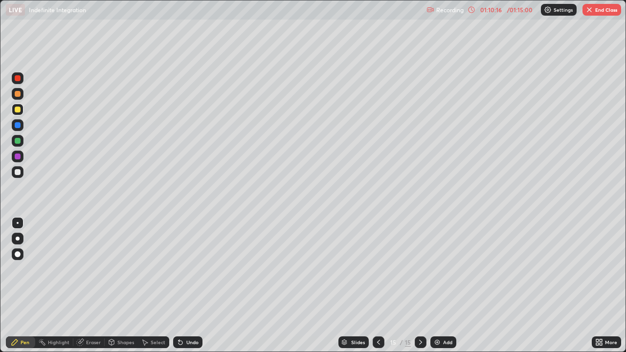
click at [21, 173] on div at bounding box center [18, 172] width 12 height 12
click at [380, 286] on icon at bounding box center [379, 342] width 8 height 8
click at [420, 286] on icon at bounding box center [421, 342] width 8 height 8
click at [593, 11] on img "button" at bounding box center [589, 10] width 8 height 8
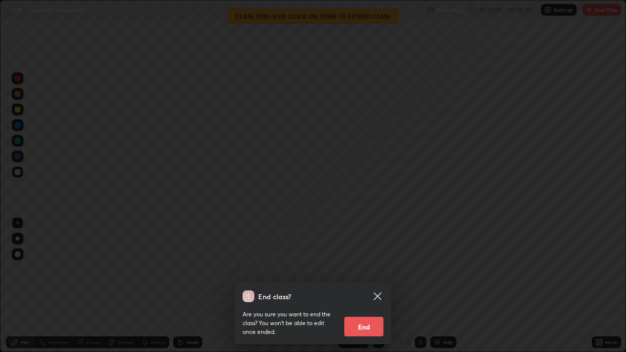
click at [368, 286] on button "End" at bounding box center [363, 327] width 39 height 20
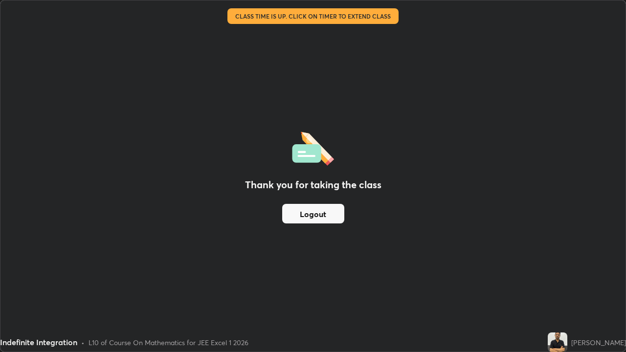
click at [328, 215] on button "Logout" at bounding box center [313, 214] width 62 height 20
click at [326, 220] on button "Logout" at bounding box center [313, 214] width 62 height 20
click at [327, 221] on button "Logout" at bounding box center [313, 214] width 62 height 20
